Goal: Navigation & Orientation: Find specific page/section

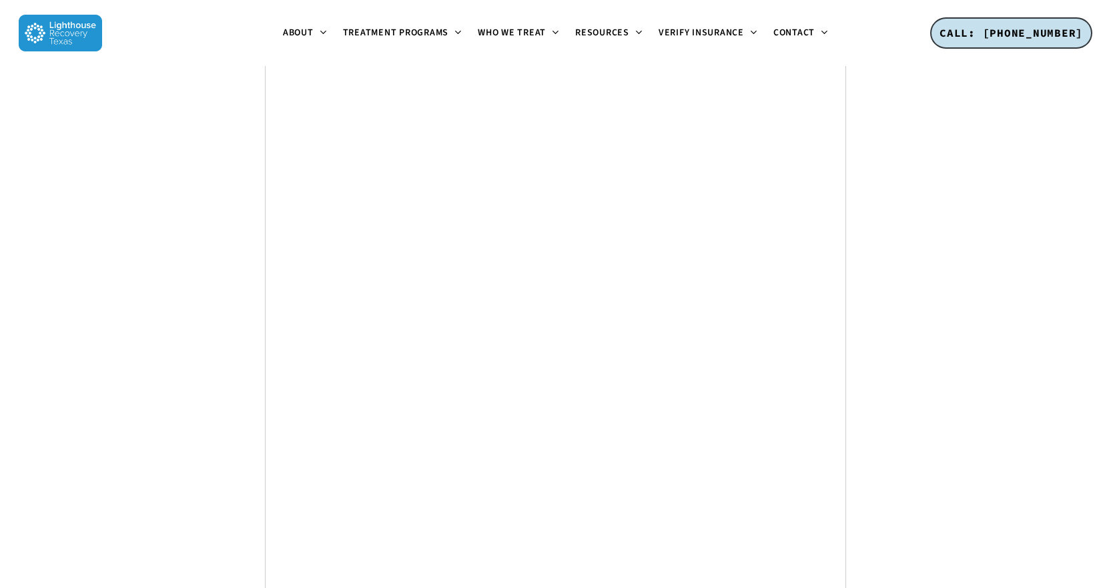
scroll to position [5083, 0]
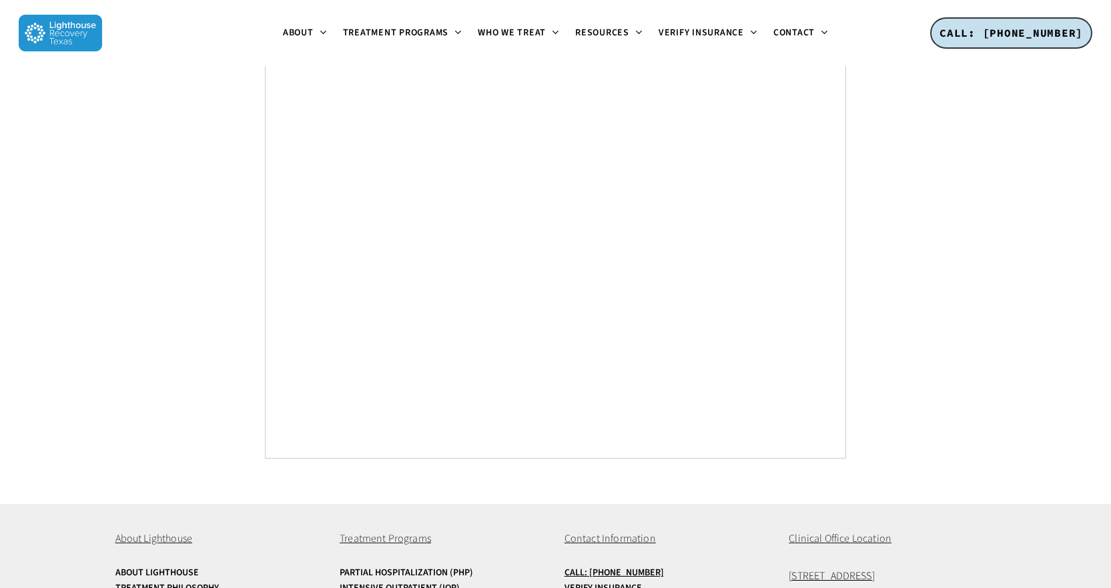
drag, startPoint x: 956, startPoint y: 486, endPoint x: 783, endPoint y: 483, distance: 172.9
click at [783, 504] on div "About Lighthouse About Lighthouse Treatment Philosophy Read Reviews Privacy Pol…" at bounding box center [555, 595] width 881 height 182
copy span "[STREET_ADDRESS]"
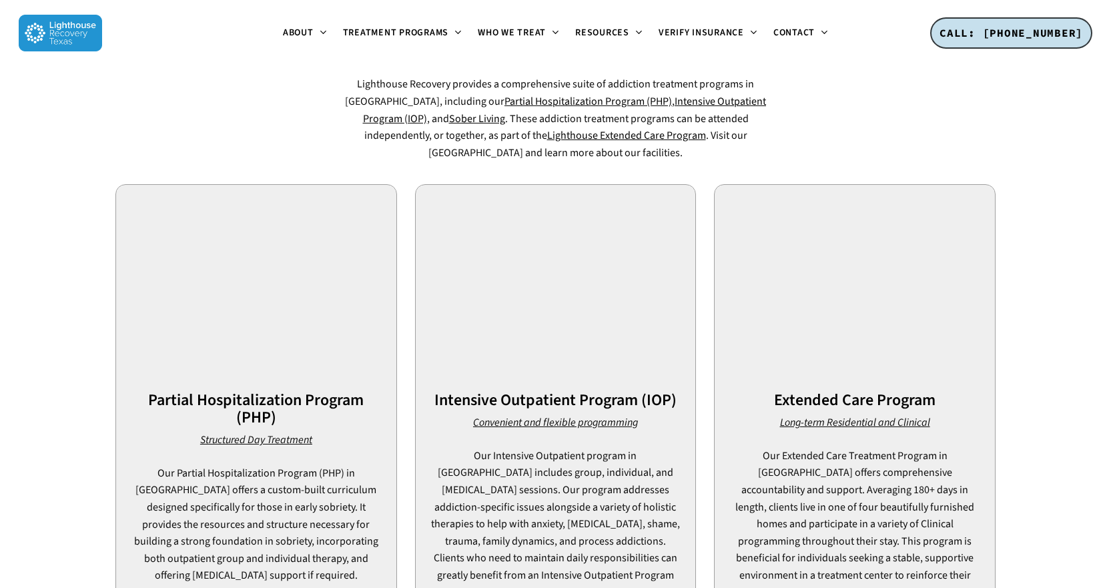
scroll to position [0, 0]
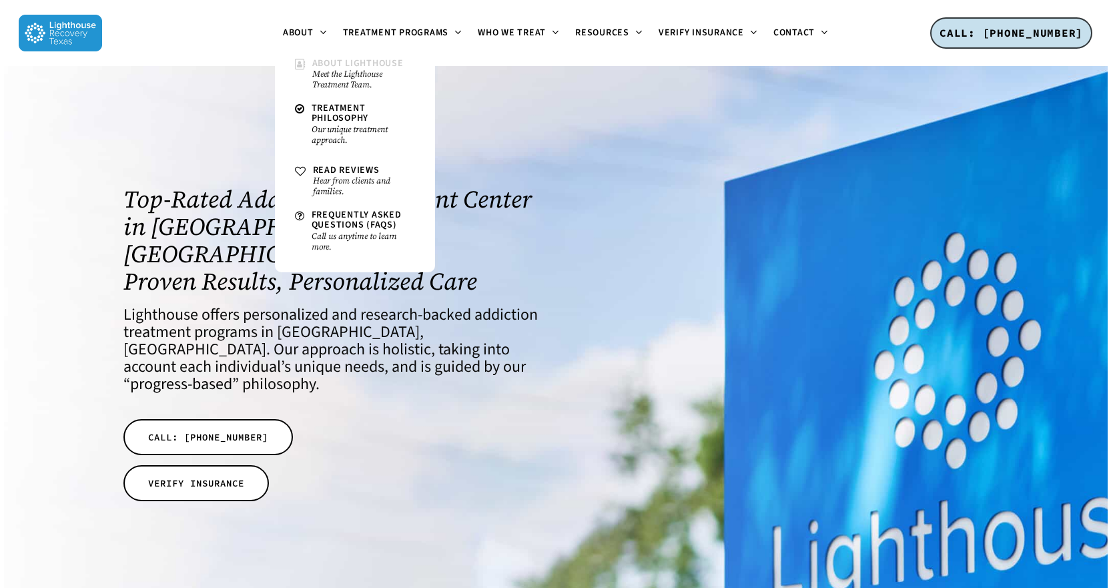
click at [321, 63] on span "About Lighthouse" at bounding box center [357, 63] width 91 height 13
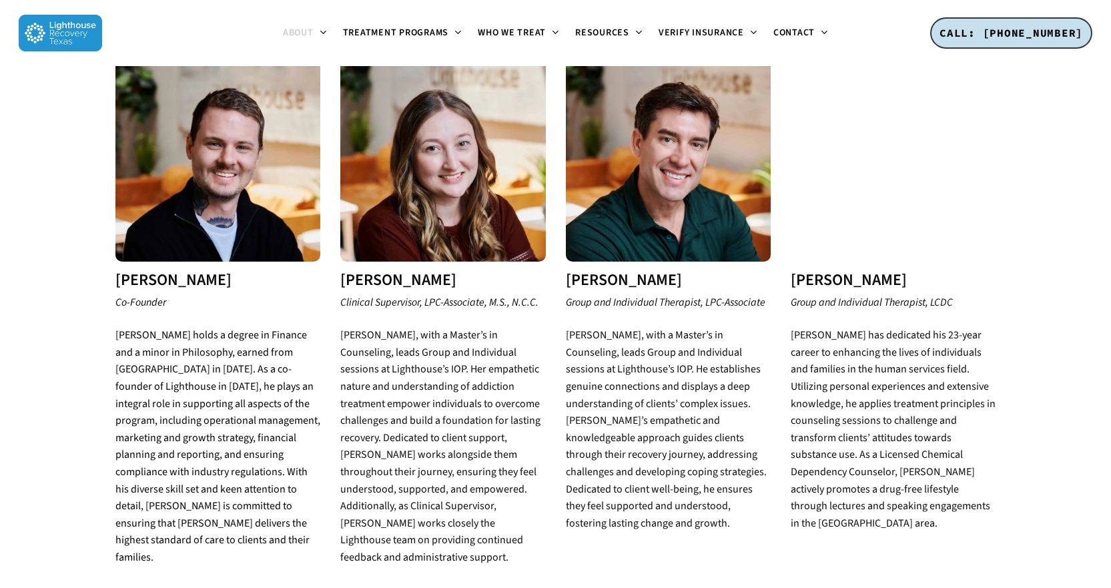
scroll to position [1268, 0]
